Goal: Check status: Check status

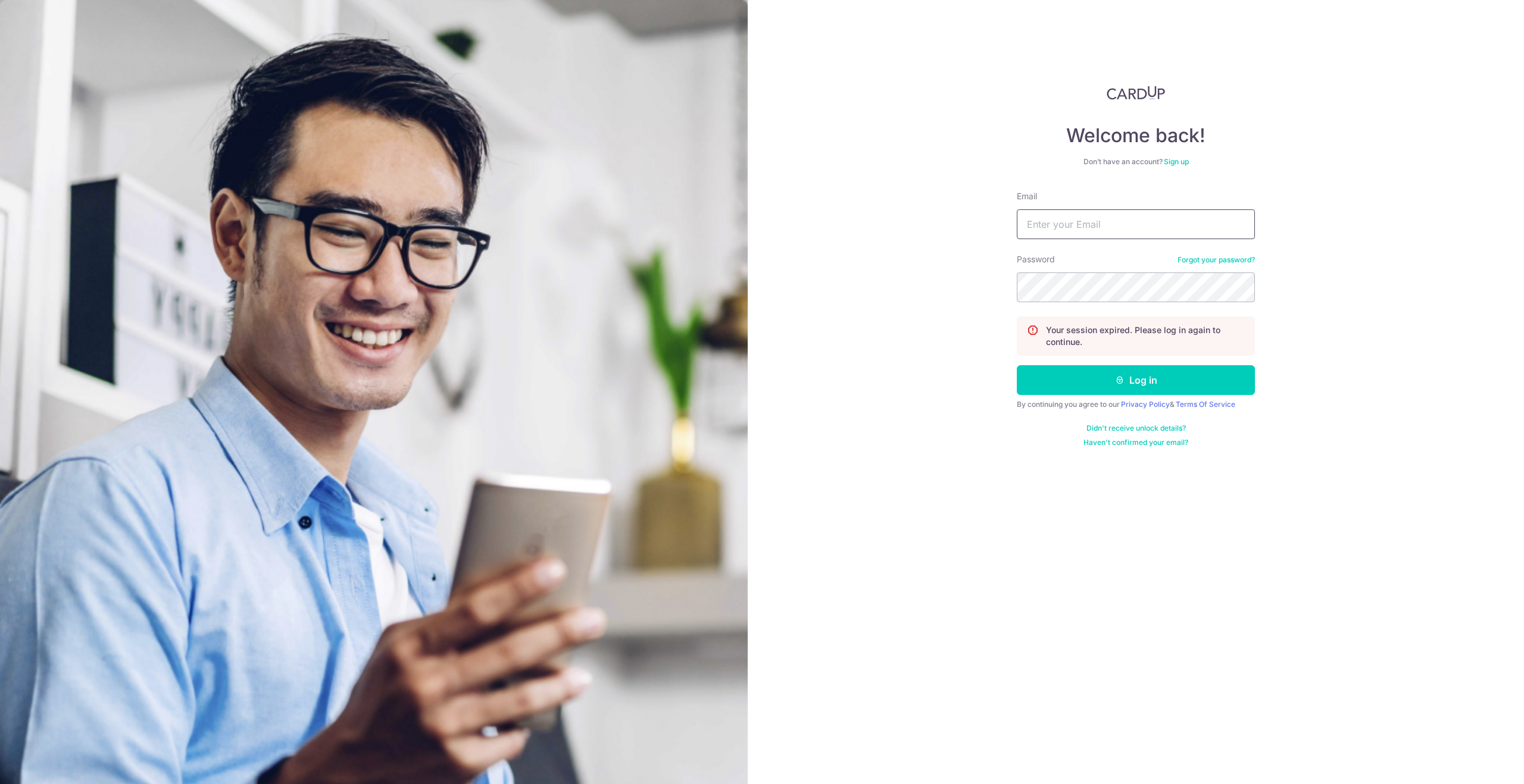
click at [1093, 221] on input "Email" at bounding box center [1136, 224] width 238 height 30
type input "[EMAIL_ADDRESS][DOMAIN_NAME]"
click at [1123, 392] on button "Log in" at bounding box center [1136, 380] width 238 height 30
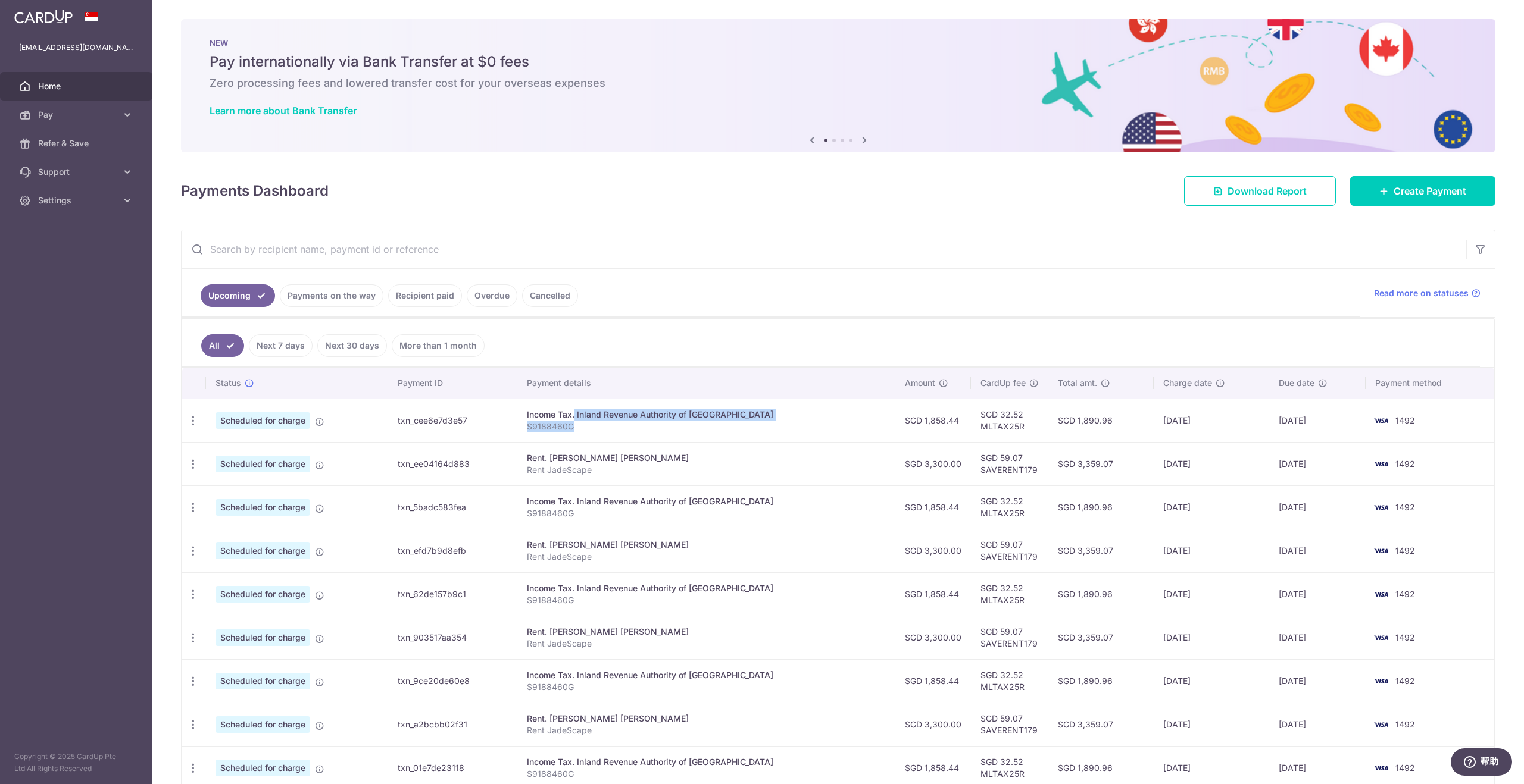
drag, startPoint x: 553, startPoint y: 418, endPoint x: 697, endPoint y: 424, distance: 144.1
click at [697, 424] on td "Income Tax. Inland Revenue Authority of [GEOGRAPHIC_DATA] S9188460G" at bounding box center [705, 420] width 377 height 43
click at [697, 424] on p "S9188460G" at bounding box center [705, 426] width 358 height 12
click at [319, 291] on link "Payments on the way" at bounding box center [331, 295] width 104 height 22
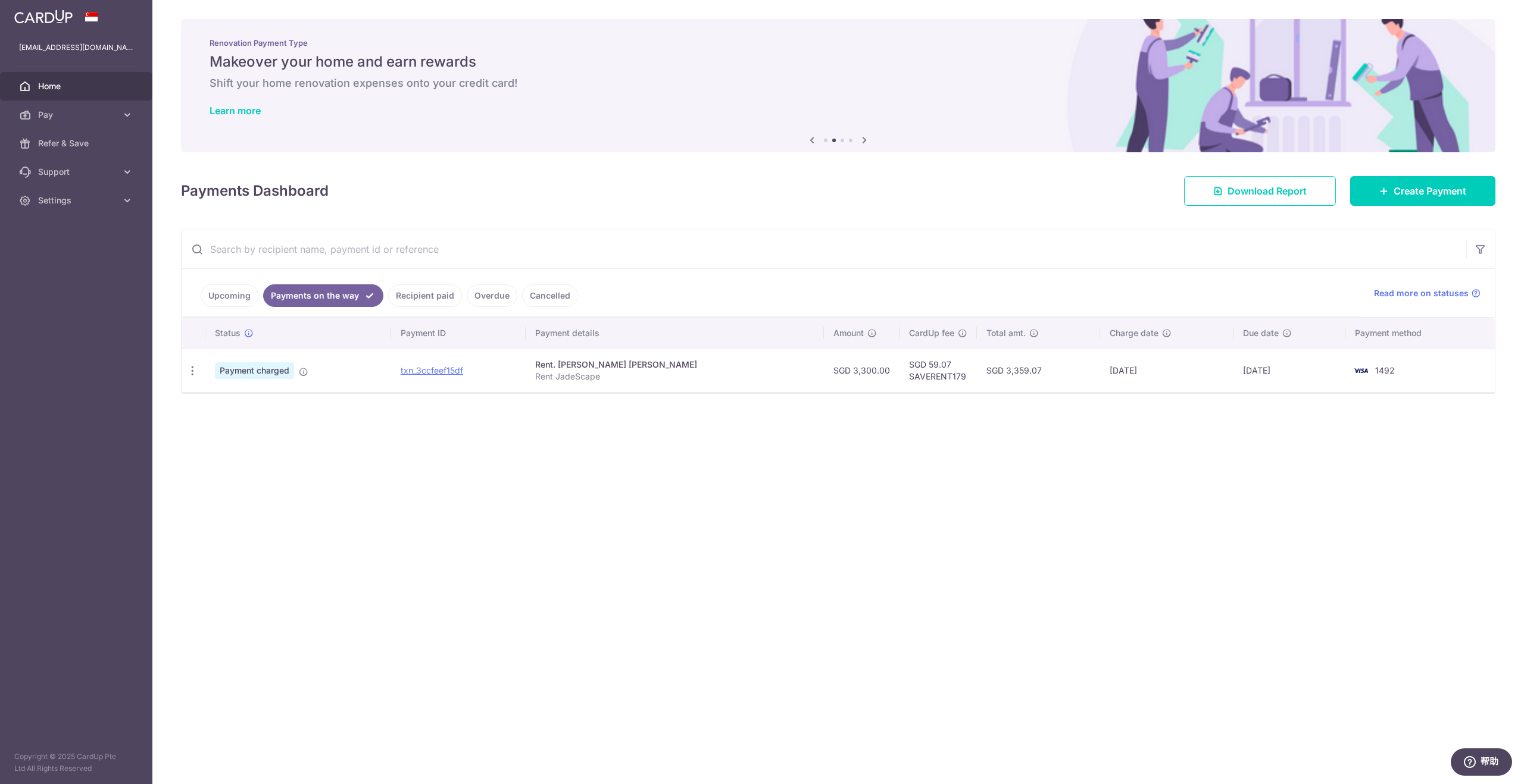
click at [234, 285] on link "Upcoming" at bounding box center [230, 295] width 58 height 22
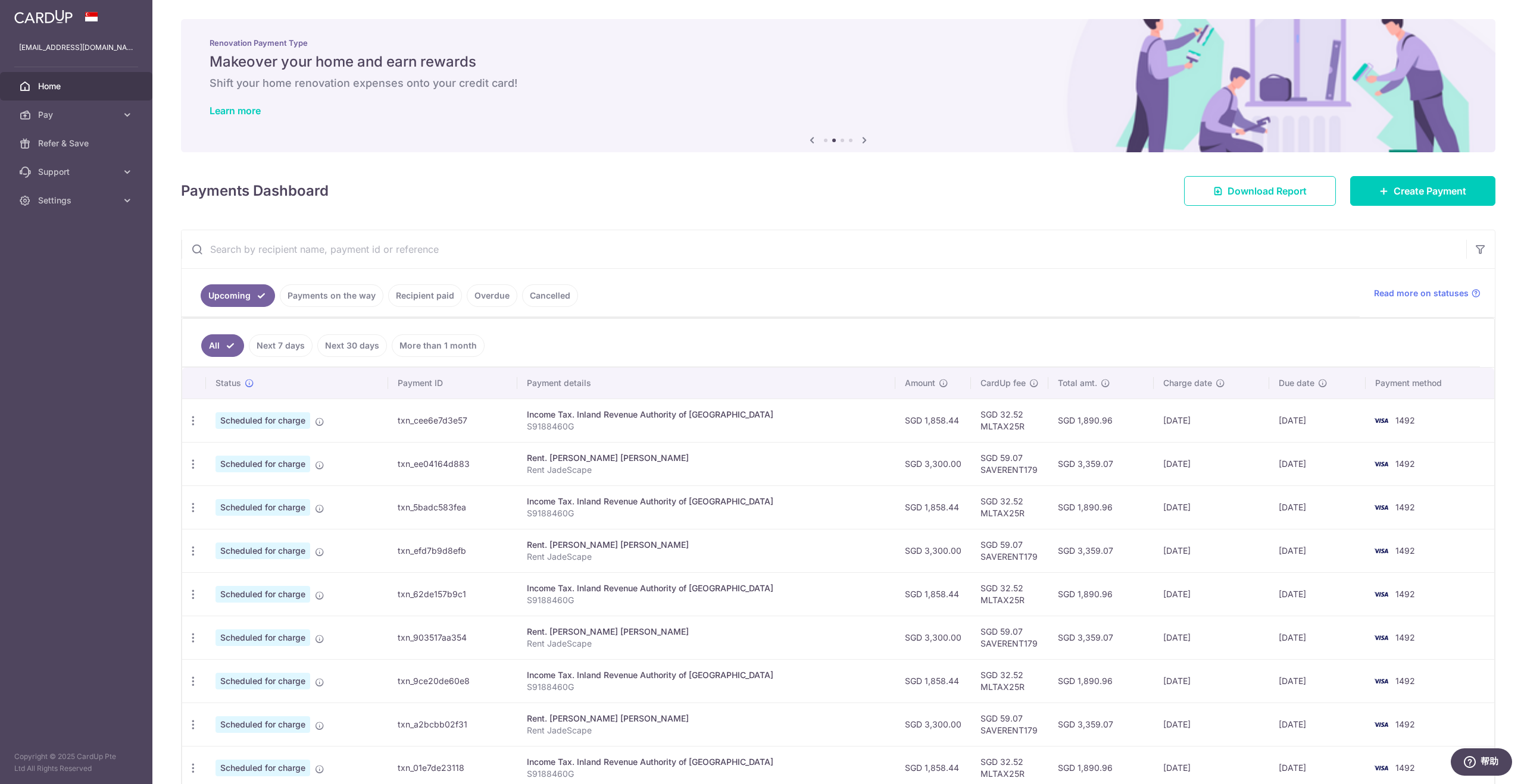
click at [433, 296] on link "Recipient paid" at bounding box center [425, 295] width 74 height 22
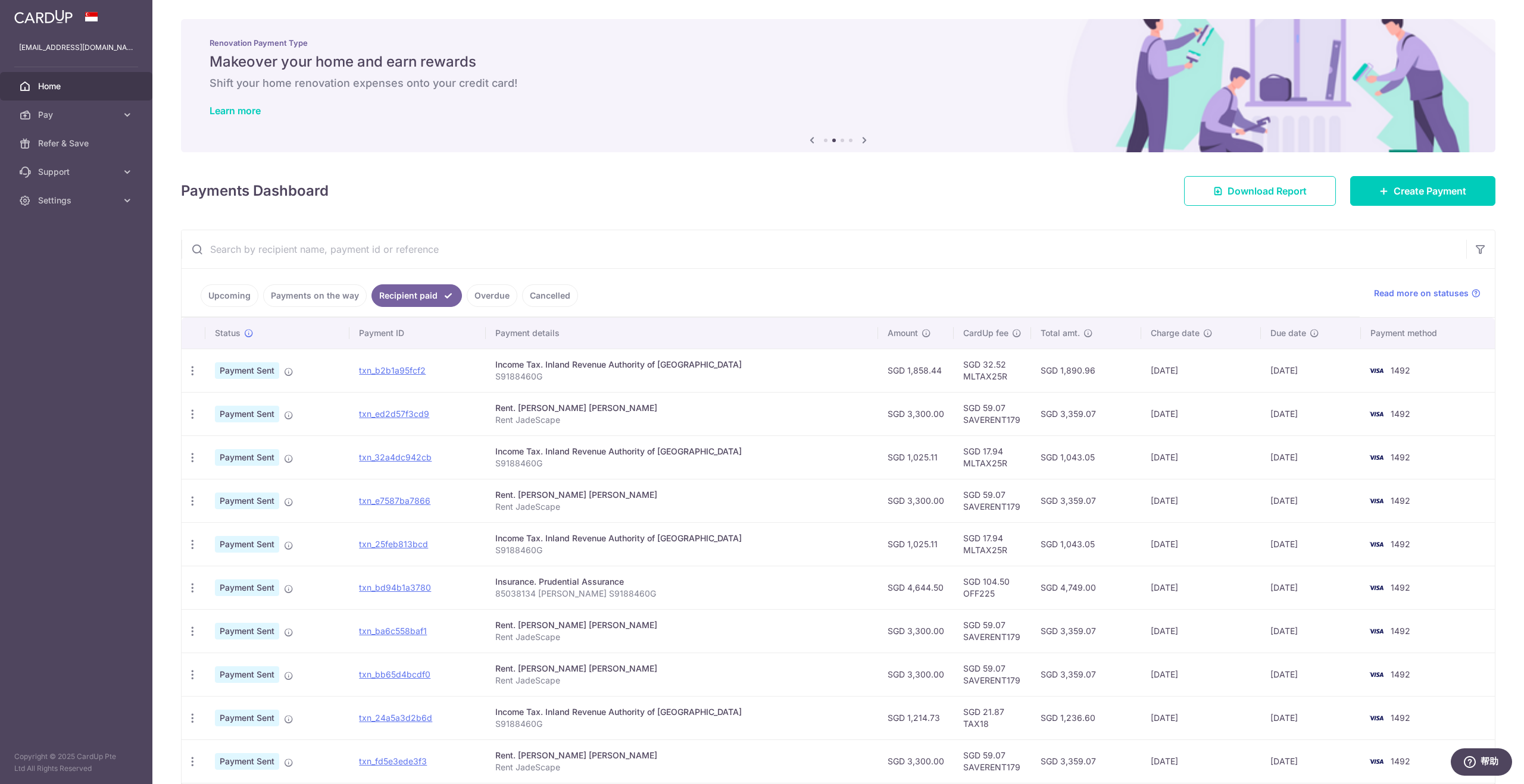
scroll to position [85, 0]
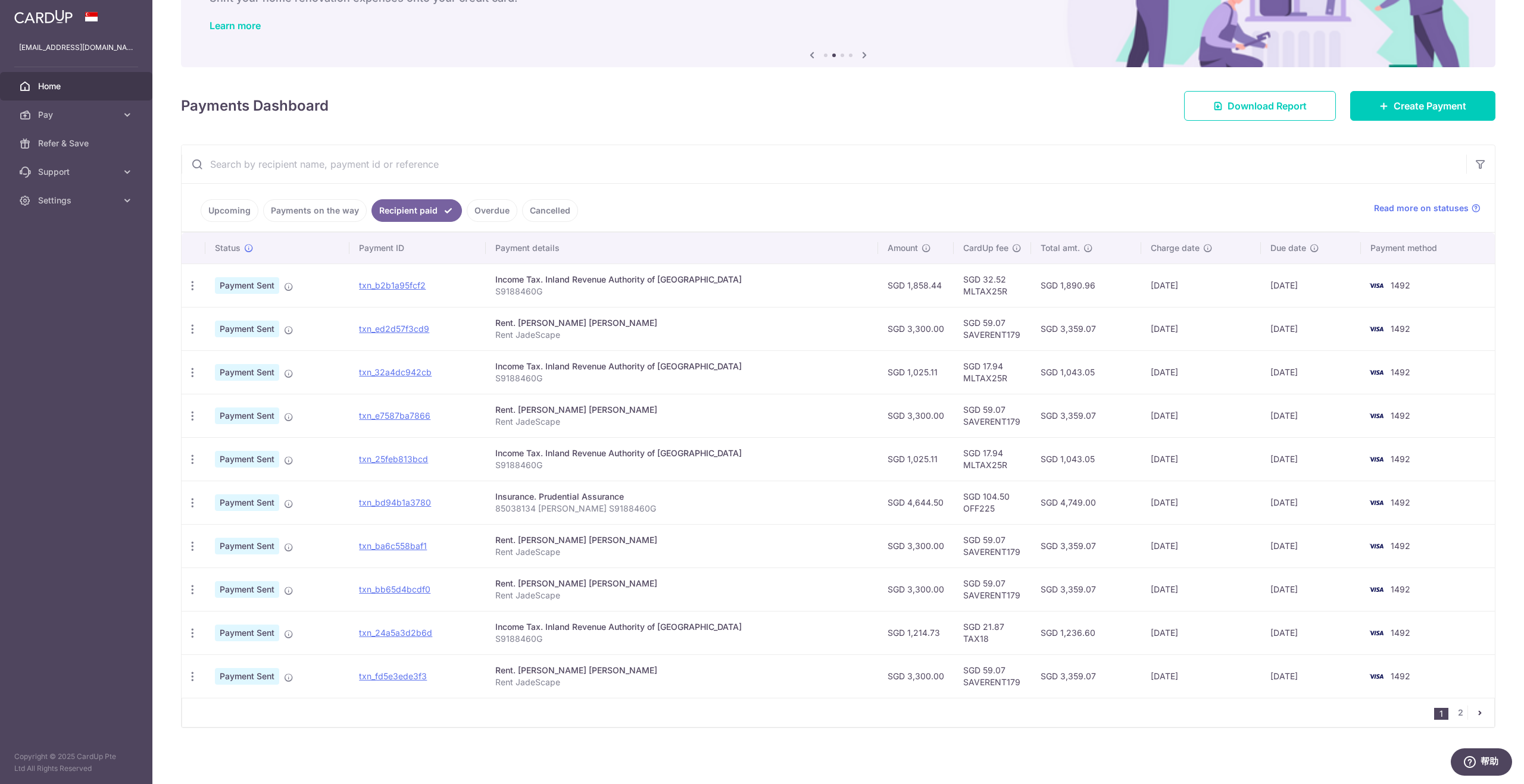
drag, startPoint x: 1250, startPoint y: 546, endPoint x: 1226, endPoint y: 542, distance: 24.3
click at [1226, 542] on tr "PDF Receipt Payment Sent txn_ba6c558baf1 Rent. [PERSON_NAME] [PERSON_NAME] Rent…" at bounding box center [838, 546] width 1313 height 43
click at [1226, 542] on td "[DATE]" at bounding box center [1201, 546] width 120 height 43
click at [1457, 709] on link "2" at bounding box center [1460, 713] width 14 height 14
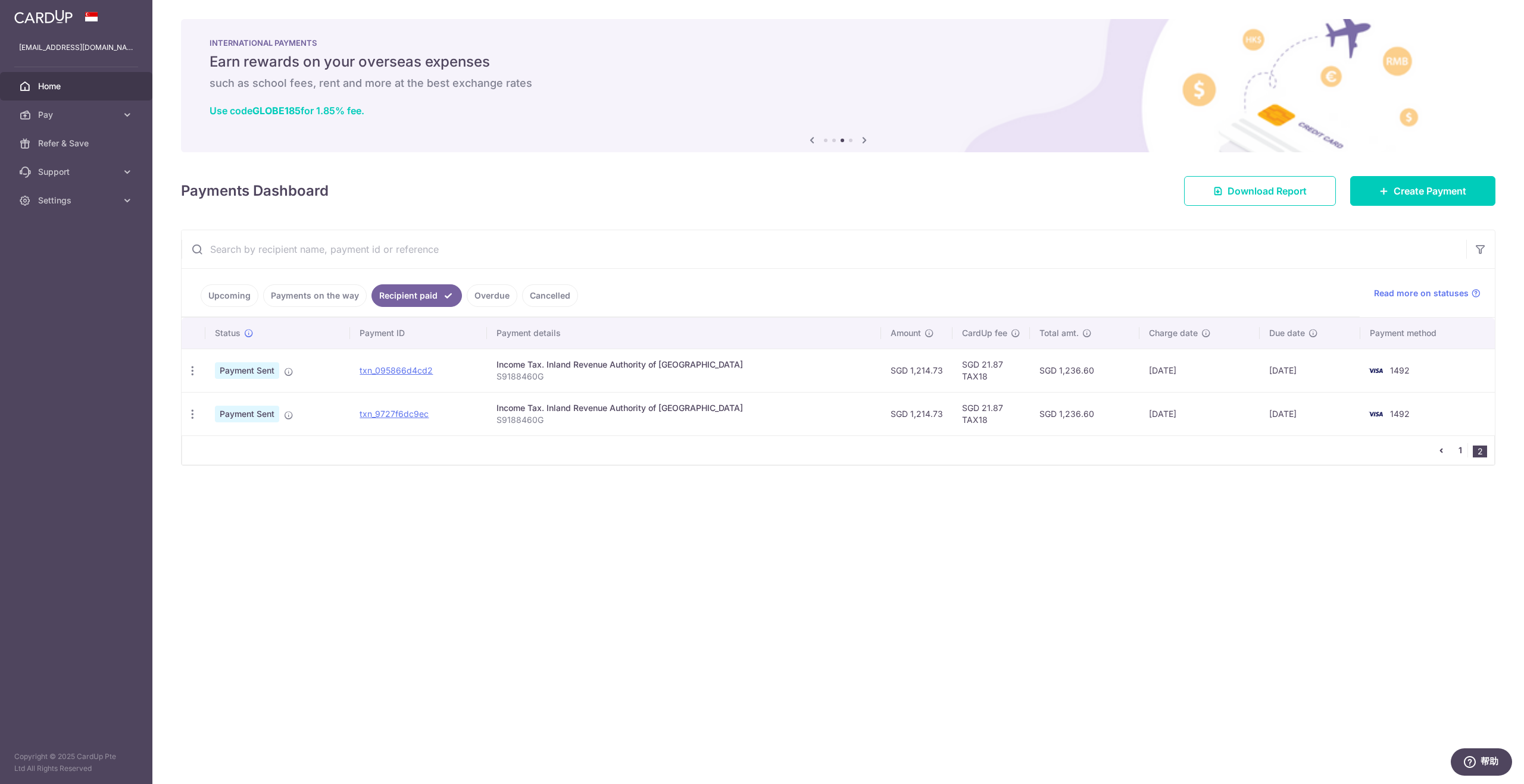
click at [1462, 448] on link "1" at bounding box center [1460, 450] width 14 height 14
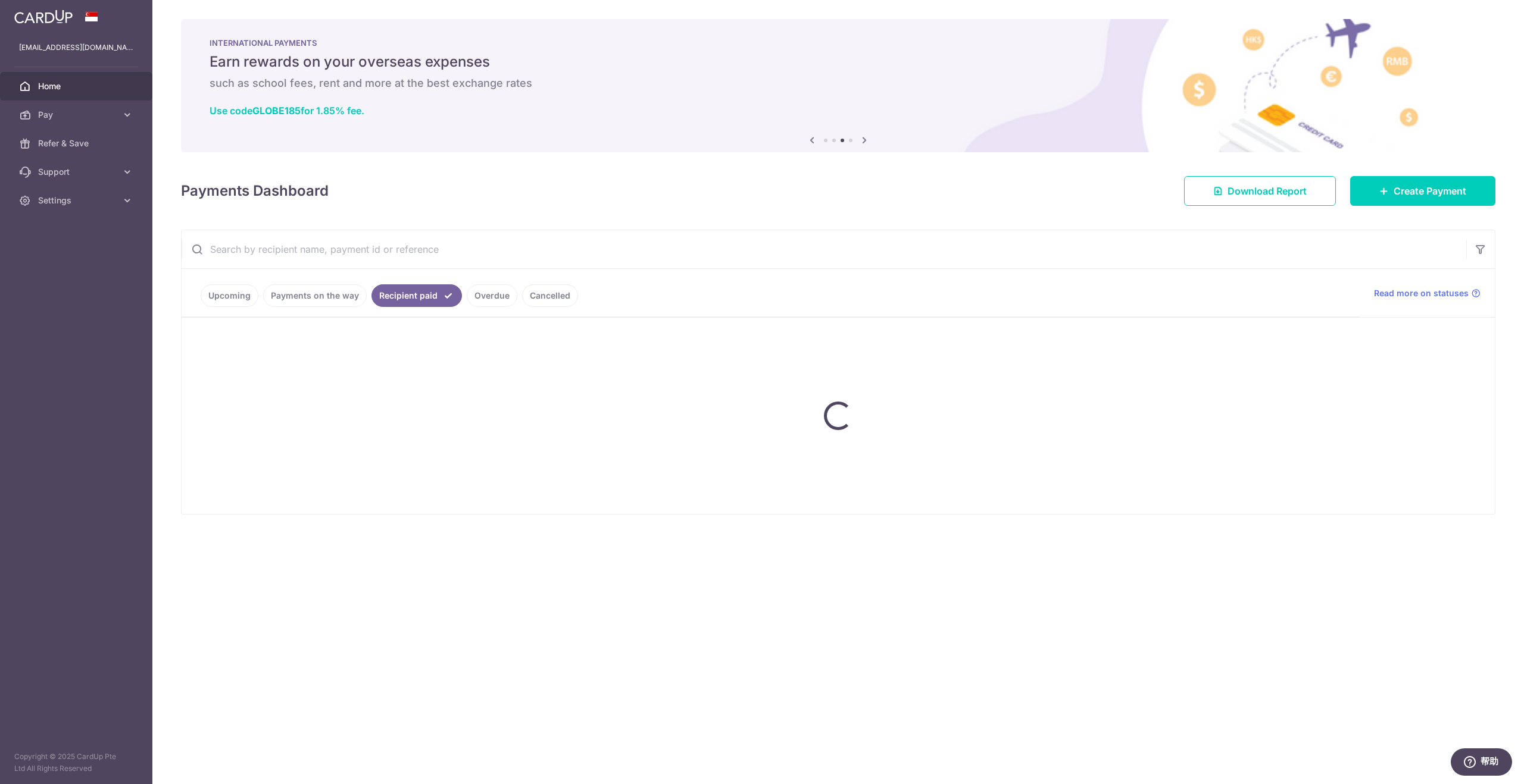
click at [323, 291] on link "Payments on the way" at bounding box center [315, 295] width 104 height 22
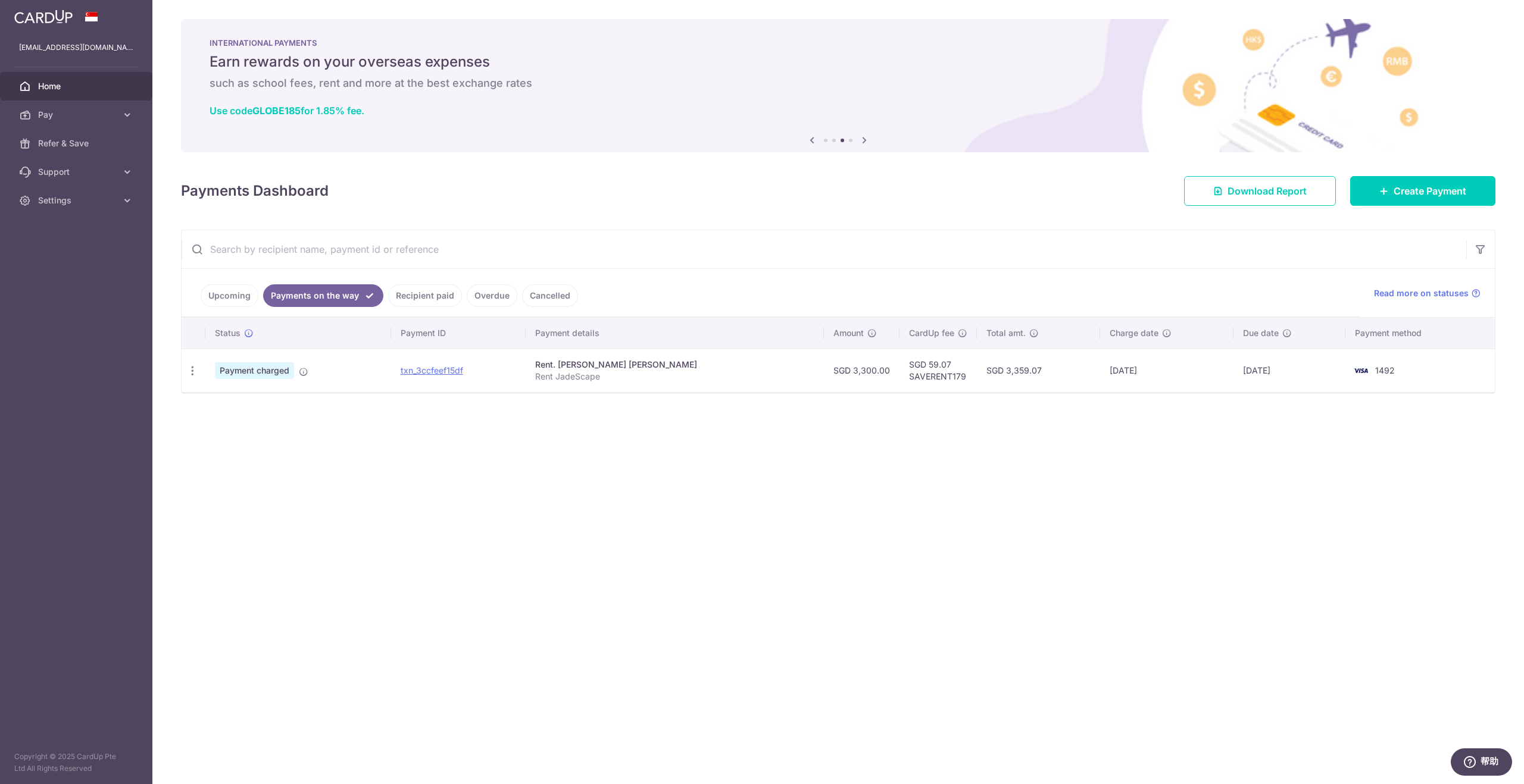
click at [220, 289] on link "Upcoming" at bounding box center [230, 295] width 58 height 22
